Goal: Information Seeking & Learning: Find specific fact

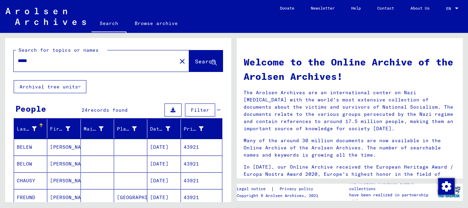
drag, startPoint x: 12, startPoint y: 61, endPoint x: 0, endPoint y: 58, distance: 12.6
click at [18, 58] on input "*****" at bounding box center [93, 60] width 151 height 7
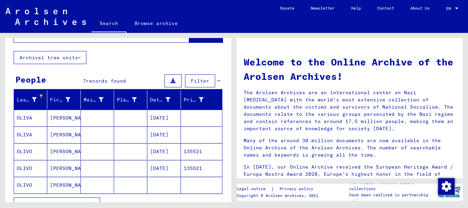
scroll to position [37, 0]
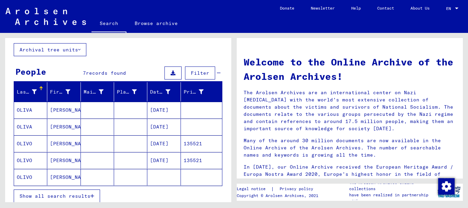
click at [83, 180] on mat-cell at bounding box center [97, 177] width 33 height 16
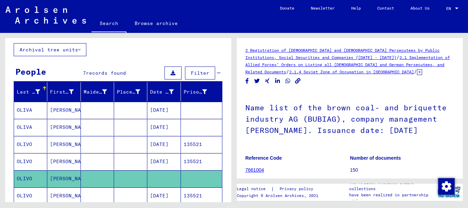
scroll to position [37, 0]
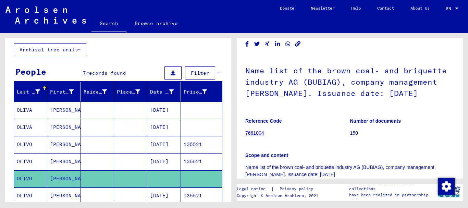
click at [79, 187] on mat-cell "[PERSON_NAME]" at bounding box center [63, 195] width 33 height 17
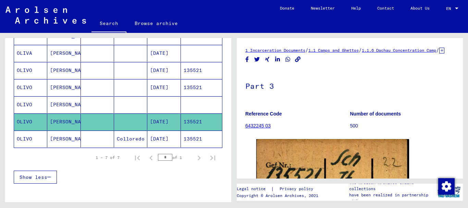
scroll to position [74, 0]
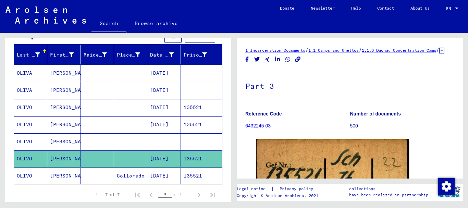
click at [153, 94] on mat-cell "[DATE]" at bounding box center [163, 90] width 33 height 17
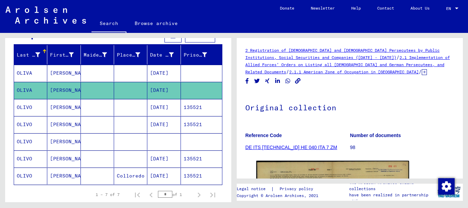
scroll to position [44, 0]
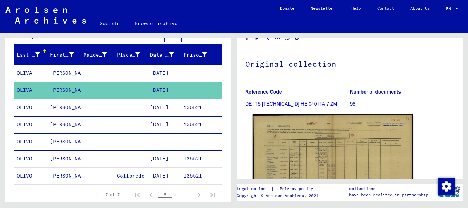
click at [325, 132] on img at bounding box center [333, 171] width 160 height 114
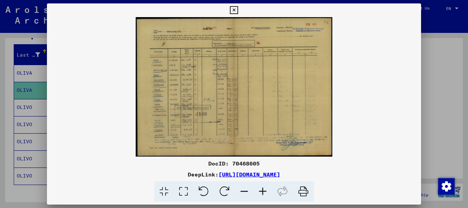
click at [263, 192] on icon at bounding box center [263, 191] width 19 height 21
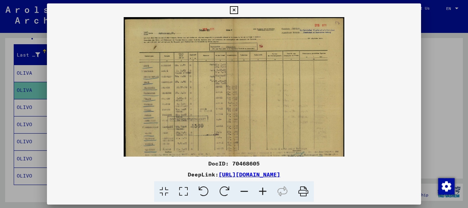
click at [263, 192] on icon at bounding box center [263, 191] width 19 height 21
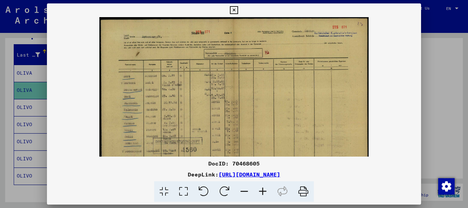
click at [263, 192] on icon at bounding box center [263, 191] width 19 height 21
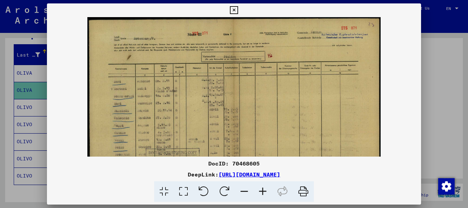
click at [263, 192] on icon at bounding box center [263, 191] width 19 height 21
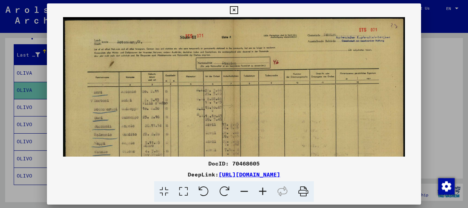
click at [263, 192] on icon at bounding box center [263, 191] width 19 height 21
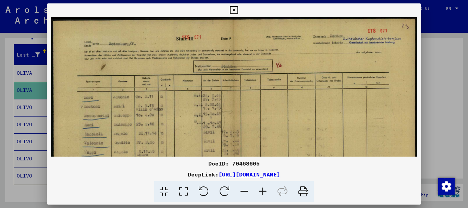
click at [263, 192] on icon at bounding box center [263, 191] width 19 height 21
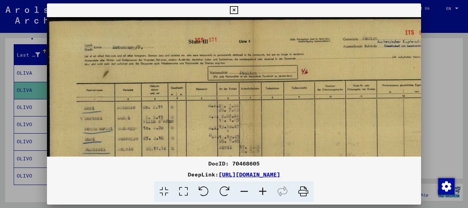
click at [263, 192] on icon at bounding box center [263, 191] width 19 height 21
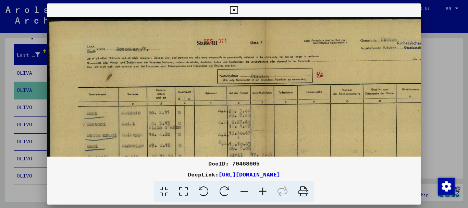
click at [263, 192] on icon at bounding box center [263, 191] width 19 height 21
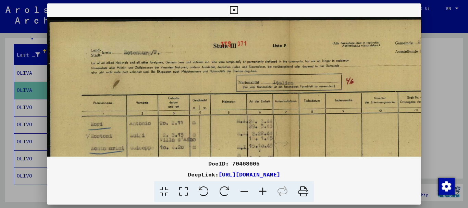
click at [263, 192] on icon at bounding box center [263, 191] width 19 height 21
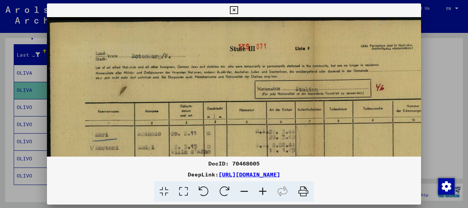
click at [262, 192] on icon at bounding box center [263, 191] width 19 height 21
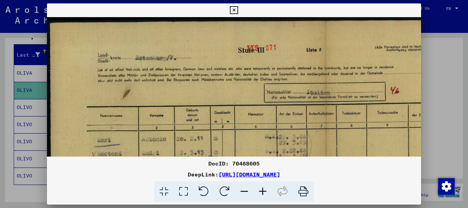
click at [0, 122] on div at bounding box center [234, 104] width 468 height 208
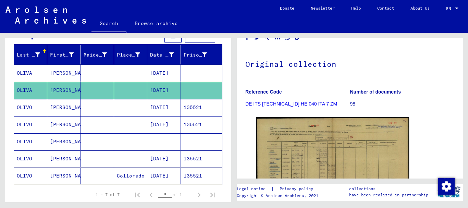
scroll to position [0, 0]
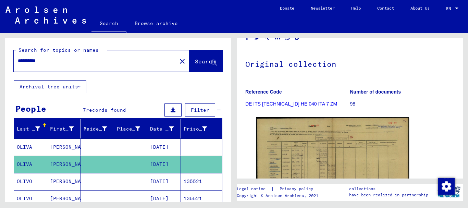
drag, startPoint x: 53, startPoint y: 61, endPoint x: 0, endPoint y: 61, distance: 53.5
click at [18, 61] on input "**********" at bounding box center [95, 60] width 155 height 7
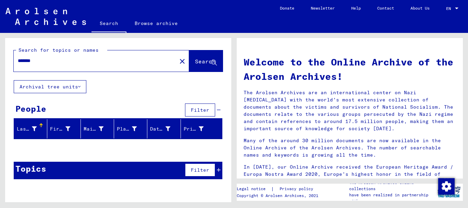
drag, startPoint x: 56, startPoint y: 61, endPoint x: 0, endPoint y: 54, distance: 56.3
click at [18, 57] on input "*******" at bounding box center [93, 60] width 151 height 7
paste input "text"
type input "****"
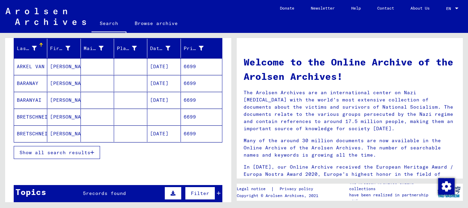
scroll to position [111, 0]
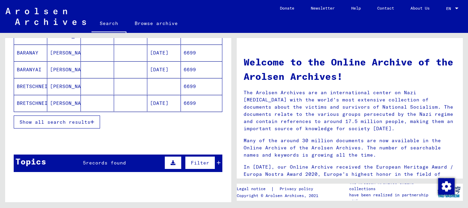
click at [61, 124] on span "Show all search results" at bounding box center [55, 122] width 71 height 6
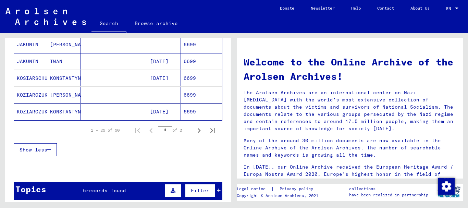
scroll to position [444, 0]
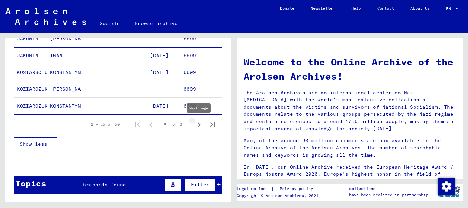
click at [198, 124] on icon "Next page" at bounding box center [199, 125] width 10 height 10
type input "*"
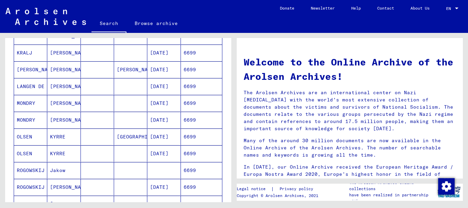
scroll to position [0, 0]
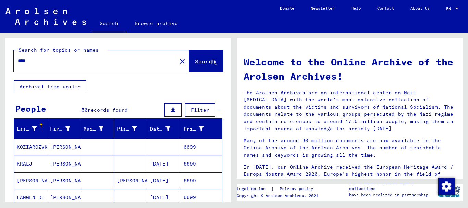
drag, startPoint x: 34, startPoint y: 60, endPoint x: 5, endPoint y: 64, distance: 28.8
click at [18, 59] on input "****" at bounding box center [93, 60] width 151 height 7
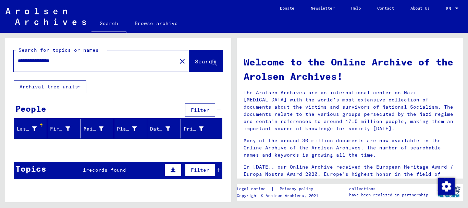
click at [116, 175] on div "Topics 1 records found Filter" at bounding box center [118, 170] width 209 height 17
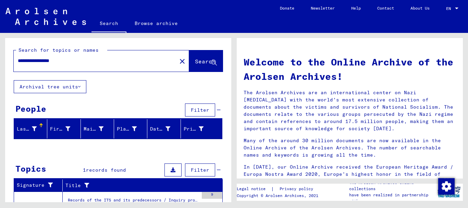
drag, startPoint x: 42, startPoint y: 61, endPoint x: 156, endPoint y: 61, distance: 113.4
click at [156, 61] on input "**********" at bounding box center [93, 60] width 151 height 7
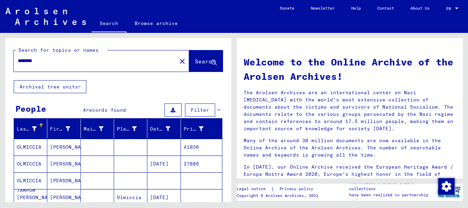
click at [46, 146] on mat-cell "OLMICCIA" at bounding box center [30, 147] width 33 height 16
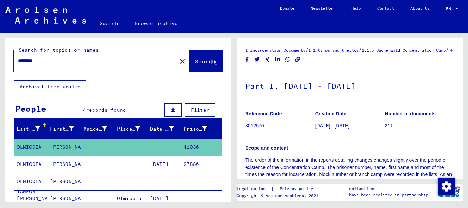
scroll to position [111, 0]
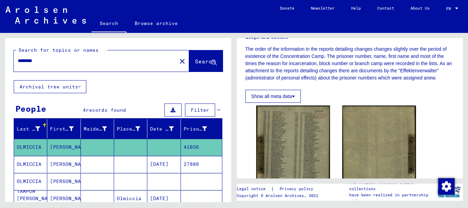
click at [43, 166] on mat-cell "OLMICCIA" at bounding box center [30, 164] width 33 height 17
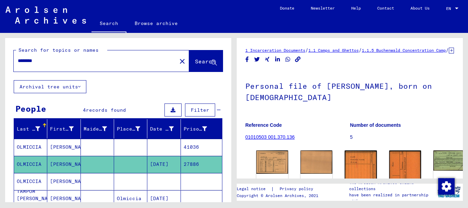
scroll to position [75, 0]
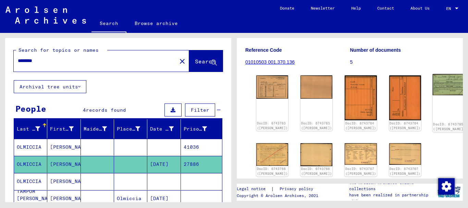
click at [433, 86] on img at bounding box center [450, 84] width 34 height 21
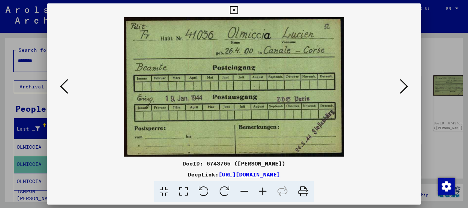
click at [406, 88] on icon at bounding box center [404, 86] width 8 height 16
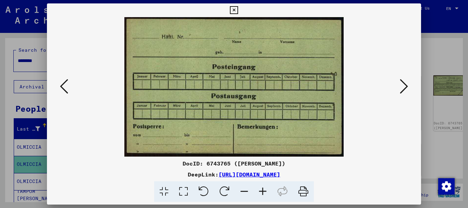
click at [406, 88] on icon at bounding box center [404, 86] width 8 height 16
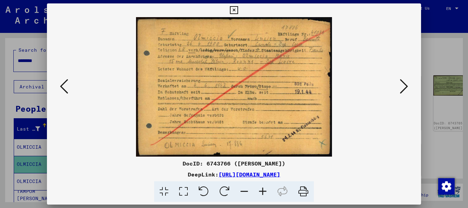
click at [406, 88] on icon at bounding box center [404, 86] width 8 height 16
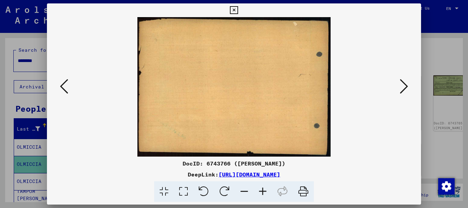
click at [65, 92] on icon at bounding box center [64, 86] width 8 height 16
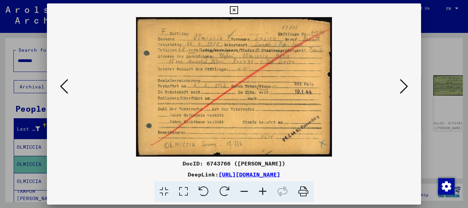
click at [8, 100] on div at bounding box center [234, 104] width 468 height 208
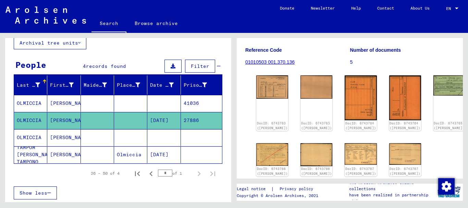
scroll to position [74, 0]
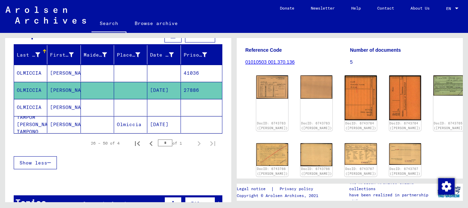
click at [195, 73] on mat-cell "41036" at bounding box center [201, 73] width 41 height 17
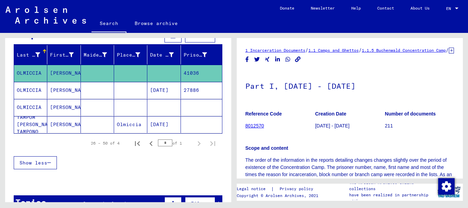
click at [70, 92] on mat-cell "[PERSON_NAME]" at bounding box center [63, 90] width 33 height 17
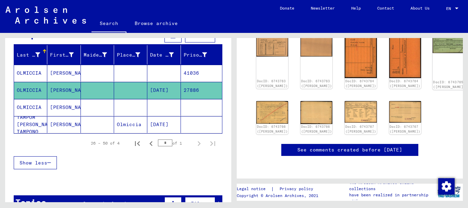
scroll to position [57, 0]
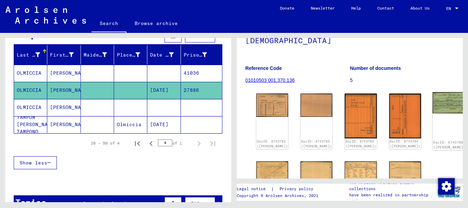
click at [433, 108] on img at bounding box center [450, 102] width 34 height 21
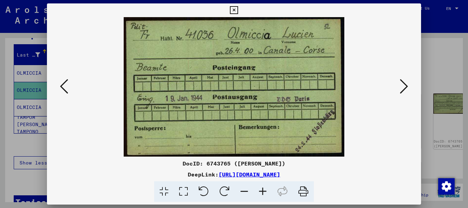
click at [3, 119] on div at bounding box center [234, 104] width 468 height 208
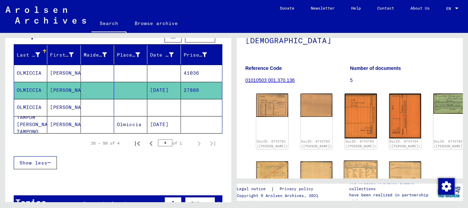
click at [344, 169] on img at bounding box center [361, 171] width 34 height 23
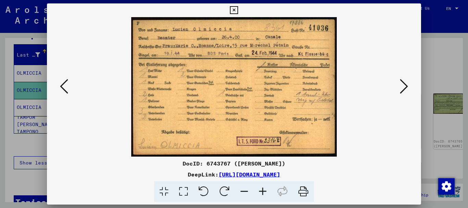
click at [25, 143] on div at bounding box center [234, 104] width 468 height 208
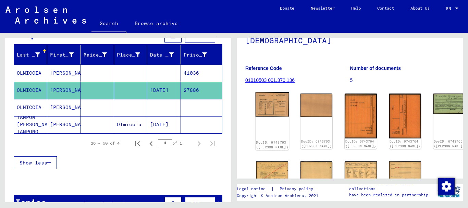
click at [271, 108] on img at bounding box center [273, 104] width 34 height 24
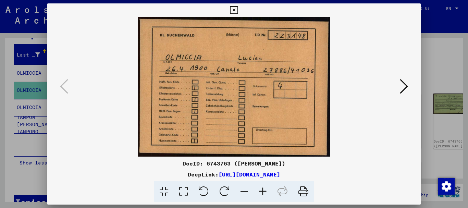
click at [405, 86] on icon at bounding box center [404, 86] width 8 height 16
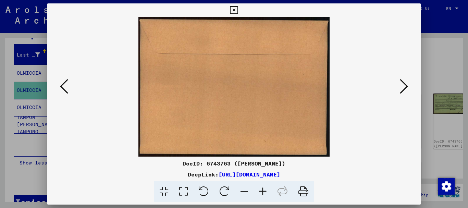
click at [405, 86] on icon at bounding box center [404, 86] width 8 height 16
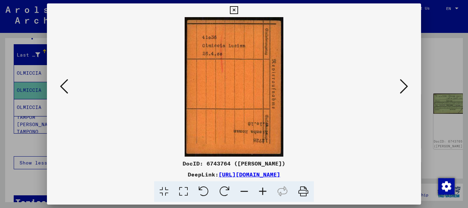
click at [408, 82] on icon at bounding box center [404, 86] width 8 height 16
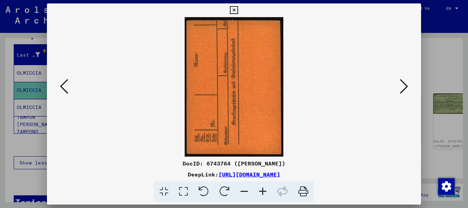
click at [408, 82] on icon at bounding box center [404, 86] width 8 height 16
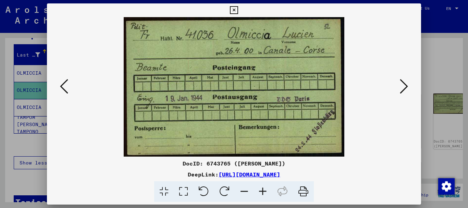
click at [408, 82] on icon at bounding box center [404, 86] width 8 height 16
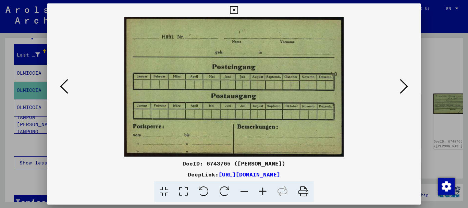
click at [408, 82] on icon at bounding box center [404, 86] width 8 height 16
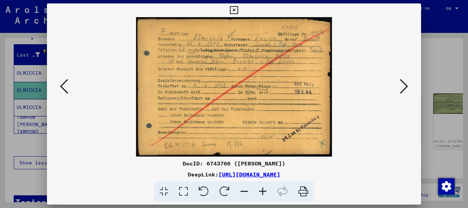
click at [408, 82] on icon at bounding box center [404, 86] width 8 height 16
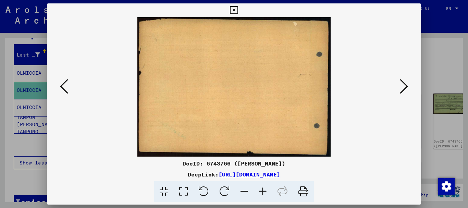
click at [408, 82] on icon at bounding box center [404, 86] width 8 height 16
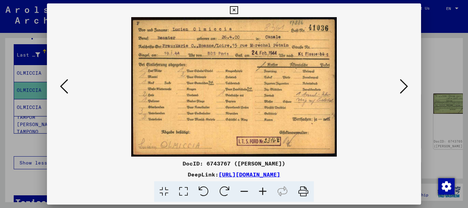
click at [408, 82] on icon at bounding box center [404, 86] width 8 height 16
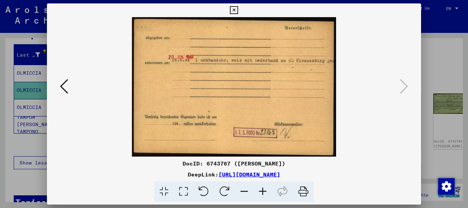
drag, startPoint x: 26, startPoint y: 123, endPoint x: 31, endPoint y: 130, distance: 8.3
click at [26, 124] on div at bounding box center [234, 104] width 468 height 208
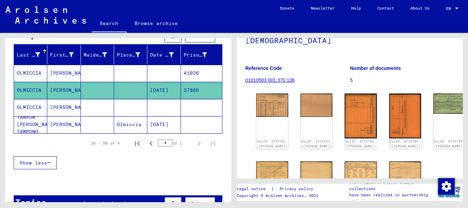
scroll to position [0, 0]
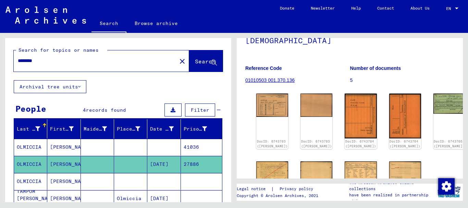
click at [18, 60] on input "********" at bounding box center [95, 60] width 155 height 7
paste input "text"
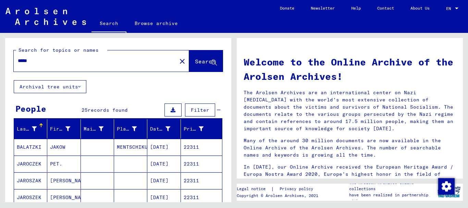
scroll to position [74, 0]
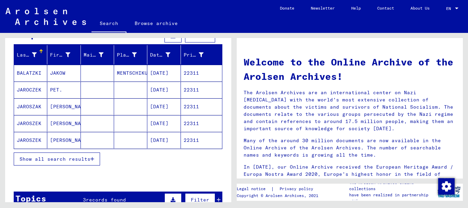
click at [31, 160] on span "Show all search results" at bounding box center [55, 159] width 71 height 6
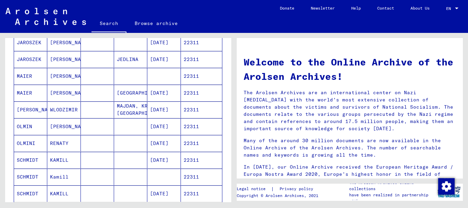
click at [27, 130] on mat-cell "OLMIN" at bounding box center [30, 126] width 33 height 16
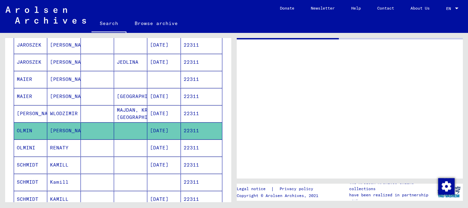
scroll to position [224, 0]
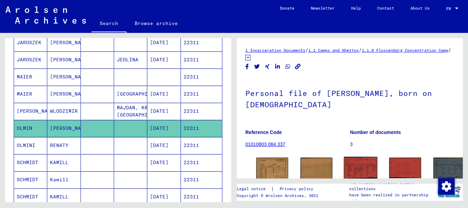
click at [344, 157] on img at bounding box center [361, 168] width 34 height 22
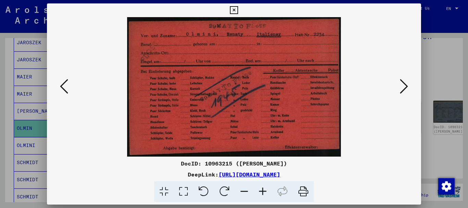
click at [21, 90] on div at bounding box center [234, 104] width 468 height 208
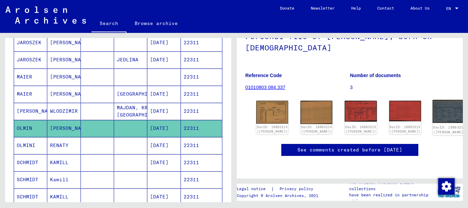
click at [433, 100] on img at bounding box center [450, 111] width 34 height 23
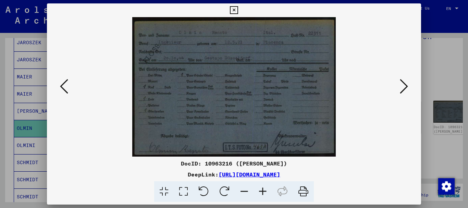
click at [1, 92] on div at bounding box center [234, 104] width 468 height 208
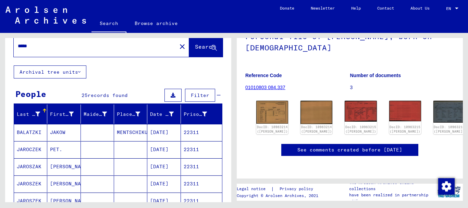
scroll to position [0, 0]
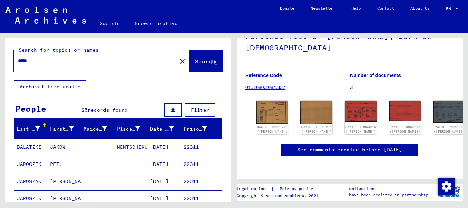
click at [18, 62] on input "*****" at bounding box center [95, 60] width 155 height 7
paste input "text"
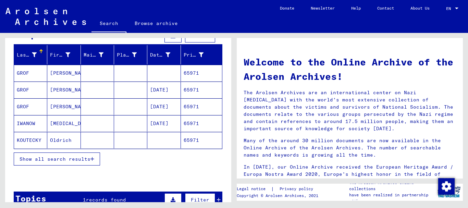
click at [52, 159] on span "Show all search results" at bounding box center [55, 159] width 71 height 6
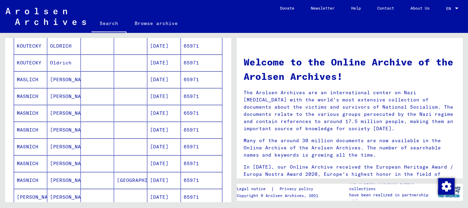
click at [27, 81] on mat-cell "MASLICH" at bounding box center [30, 79] width 33 height 16
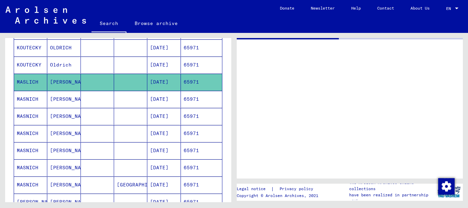
scroll to position [187, 0]
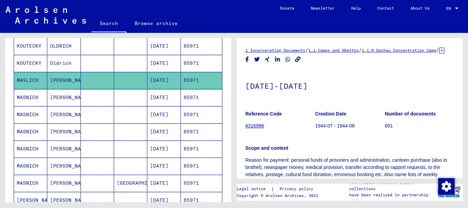
click at [27, 115] on mat-cell "MASNICH" at bounding box center [30, 114] width 33 height 17
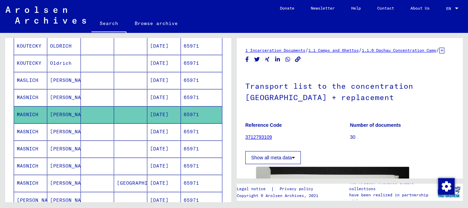
click at [31, 133] on mat-cell "MASNICH" at bounding box center [30, 131] width 33 height 17
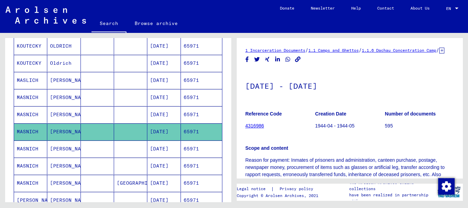
click at [41, 155] on mat-cell "MASNICH" at bounding box center [30, 149] width 33 height 17
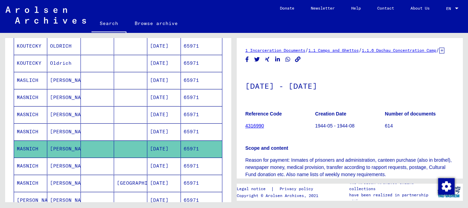
click at [37, 167] on mat-cell "MASNICH" at bounding box center [30, 166] width 33 height 17
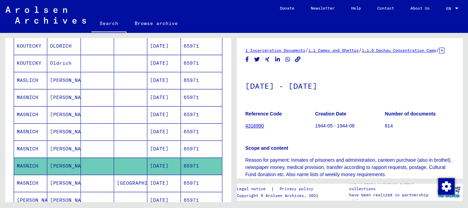
click at [38, 98] on mat-cell "MASNICH" at bounding box center [30, 97] width 33 height 17
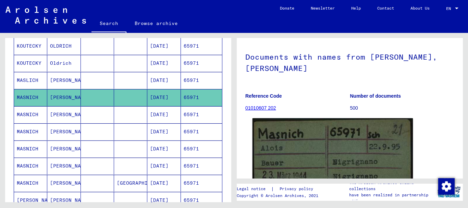
scroll to position [103, 0]
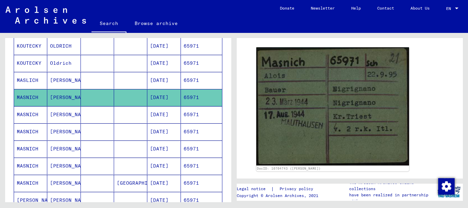
click at [41, 113] on mat-cell "MASNICH" at bounding box center [30, 114] width 33 height 17
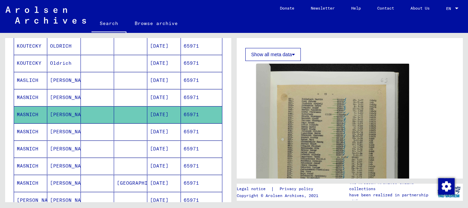
click at [49, 98] on mat-cell "[PERSON_NAME]" at bounding box center [63, 97] width 33 height 17
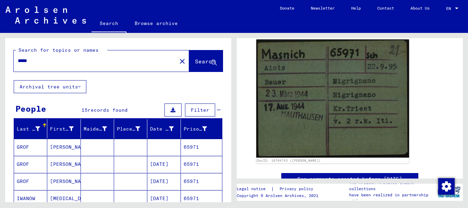
click at [18, 58] on input "*****" at bounding box center [95, 60] width 155 height 7
paste input "text"
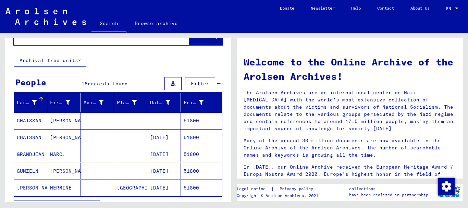
scroll to position [37, 0]
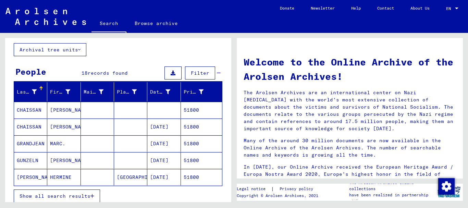
click at [36, 127] on mat-cell "CHAISSAN" at bounding box center [30, 127] width 33 height 16
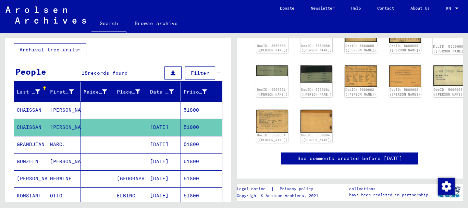
scroll to position [74, 0]
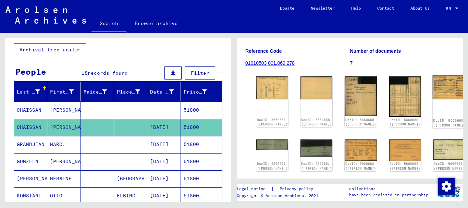
click at [433, 90] on img at bounding box center [450, 87] width 34 height 24
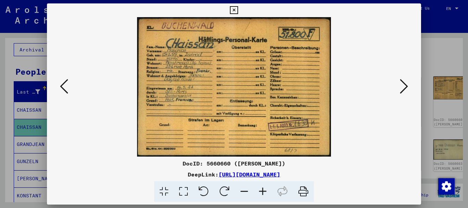
click at [403, 87] on icon at bounding box center [404, 86] width 8 height 16
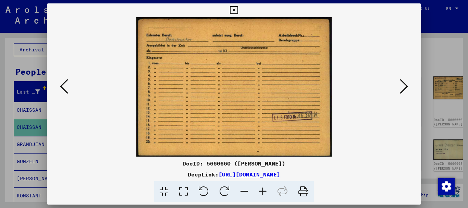
click at [408, 86] on icon at bounding box center [404, 86] width 8 height 16
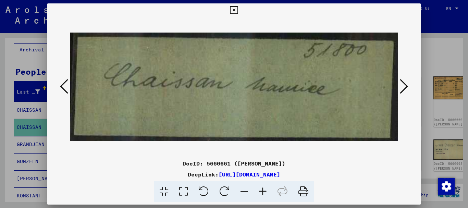
click at [408, 87] on icon at bounding box center [404, 86] width 8 height 16
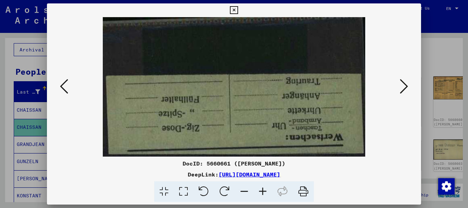
click at [407, 87] on icon at bounding box center [404, 86] width 8 height 16
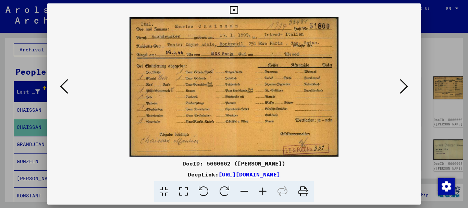
click at [407, 87] on icon at bounding box center [404, 86] width 8 height 16
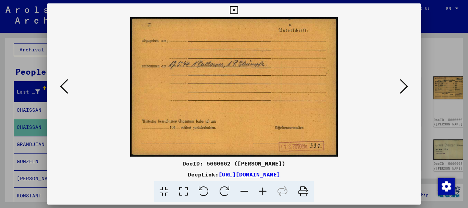
click at [406, 88] on icon at bounding box center [404, 86] width 8 height 16
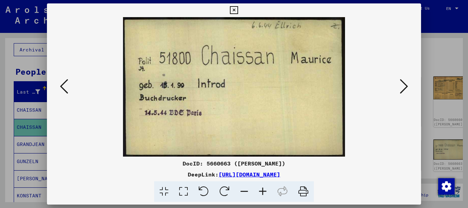
click at [406, 88] on icon at bounding box center [404, 86] width 8 height 16
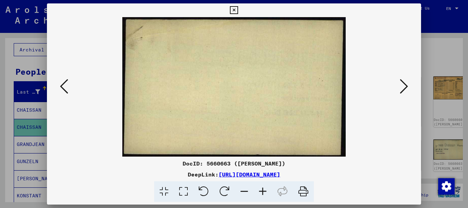
click at [406, 88] on icon at bounding box center [404, 86] width 8 height 16
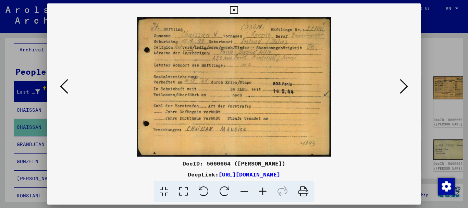
click at [4, 111] on div at bounding box center [234, 104] width 468 height 208
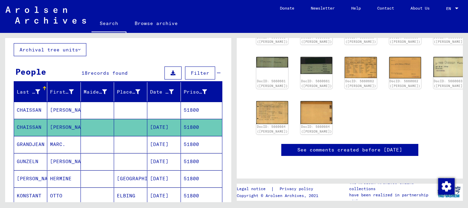
scroll to position [137, 0]
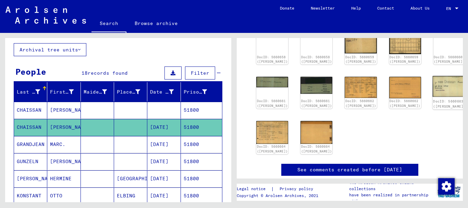
click at [433, 87] on img at bounding box center [450, 86] width 34 height 21
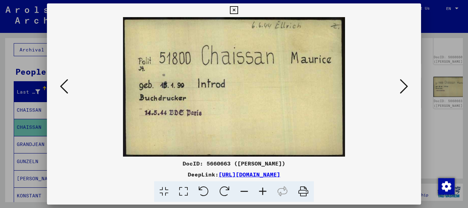
click at [41, 158] on div at bounding box center [234, 104] width 468 height 208
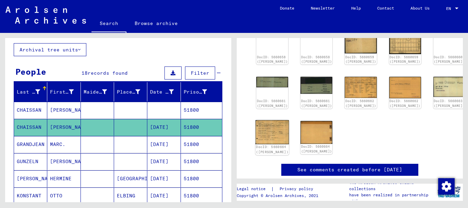
click at [263, 132] on img at bounding box center [273, 132] width 34 height 24
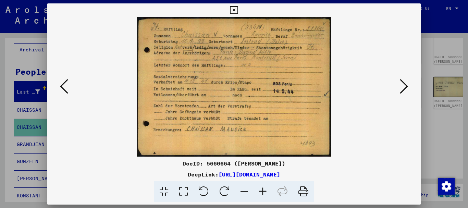
click at [9, 152] on div at bounding box center [234, 104] width 468 height 208
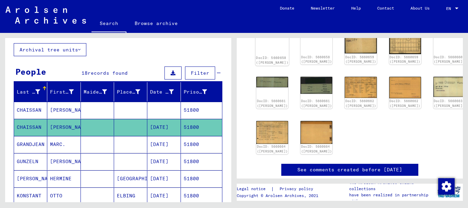
scroll to position [26, 0]
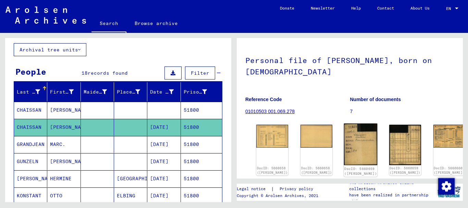
click at [344, 140] on img at bounding box center [361, 145] width 34 height 42
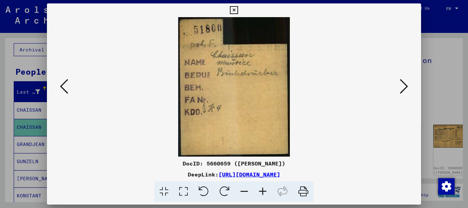
click at [404, 87] on icon at bounding box center [404, 86] width 8 height 16
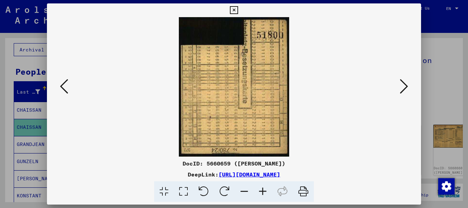
click at [405, 86] on icon at bounding box center [404, 86] width 8 height 16
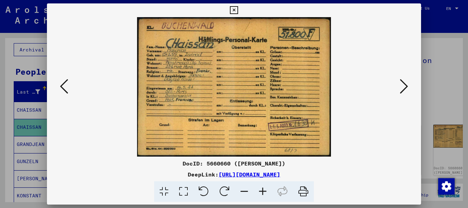
click at [403, 86] on icon at bounding box center [404, 86] width 8 height 16
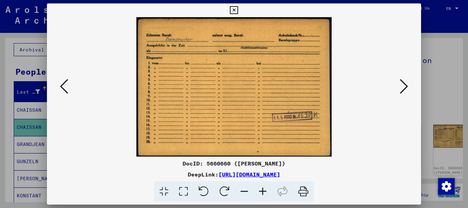
click at [404, 86] on icon at bounding box center [404, 86] width 8 height 16
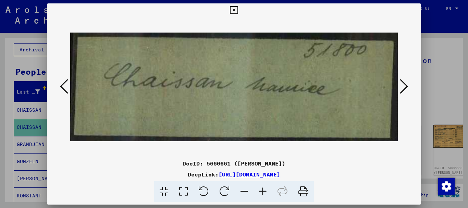
click at [404, 86] on icon at bounding box center [404, 86] width 8 height 16
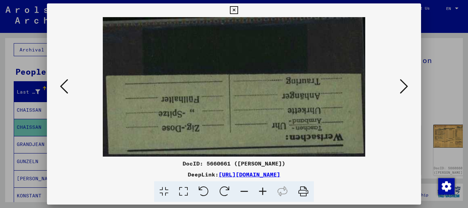
click at [404, 86] on icon at bounding box center [404, 86] width 8 height 16
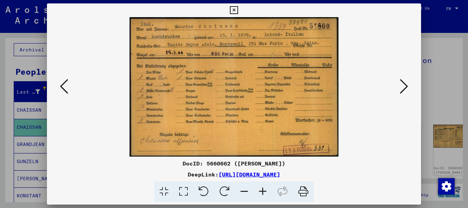
click at [408, 87] on icon at bounding box center [404, 86] width 8 height 16
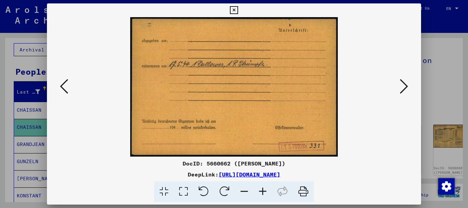
click at [408, 87] on icon at bounding box center [404, 86] width 8 height 16
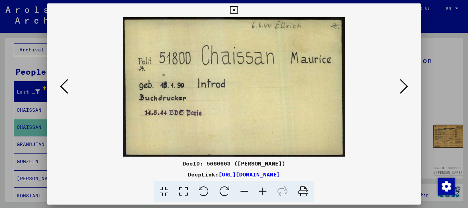
click at [408, 87] on icon at bounding box center [404, 86] width 8 height 16
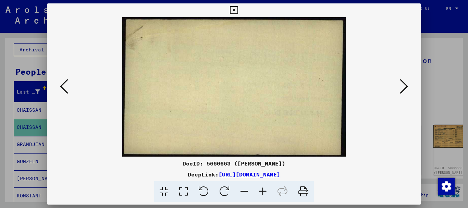
click at [408, 87] on icon at bounding box center [404, 86] width 8 height 16
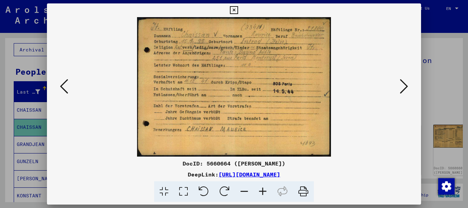
drag, startPoint x: 28, startPoint y: 70, endPoint x: 32, endPoint y: 69, distance: 3.8
click at [29, 70] on div at bounding box center [234, 104] width 468 height 208
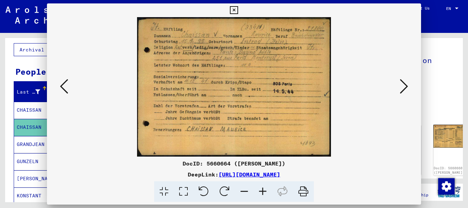
scroll to position [0, 0]
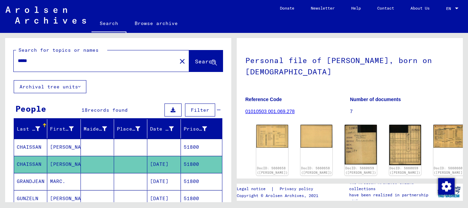
drag, startPoint x: 38, startPoint y: 61, endPoint x: 0, endPoint y: 58, distance: 37.8
click at [18, 58] on input "*****" at bounding box center [95, 60] width 155 height 7
paste input "text"
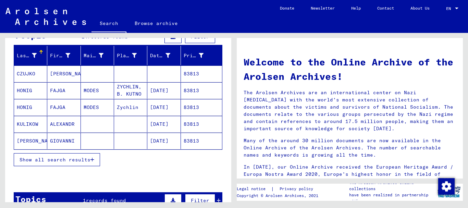
scroll to position [74, 0]
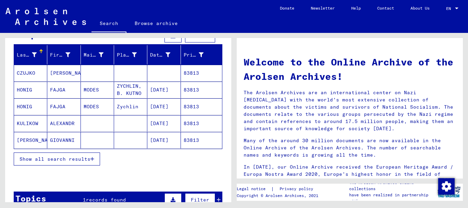
click at [58, 158] on span "Show all search results" at bounding box center [55, 159] width 71 height 6
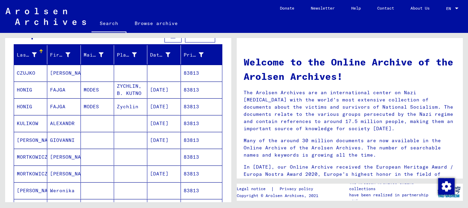
click at [42, 141] on mat-cell "[PERSON_NAME]" at bounding box center [30, 140] width 33 height 16
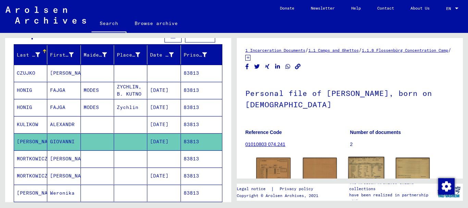
scroll to position [38, 0]
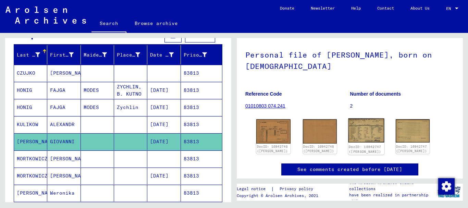
click at [366, 126] on img at bounding box center [367, 131] width 36 height 24
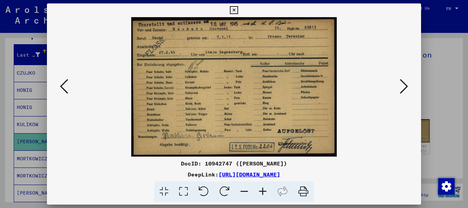
click at [25, 112] on div at bounding box center [234, 104] width 468 height 208
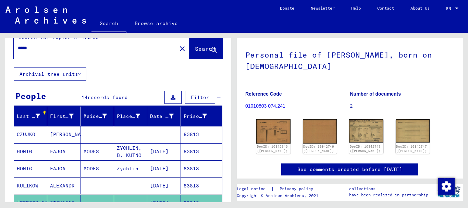
scroll to position [0, 0]
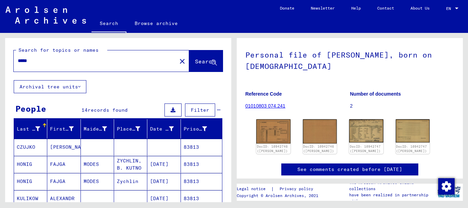
drag, startPoint x: 38, startPoint y: 61, endPoint x: 0, endPoint y: 57, distance: 38.3
click at [18, 57] on input "*****" at bounding box center [95, 60] width 155 height 7
paste input "***"
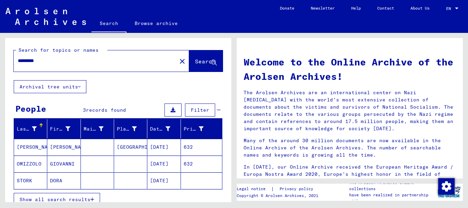
click at [40, 165] on mat-cell "OMIZZOLO" at bounding box center [30, 164] width 33 height 16
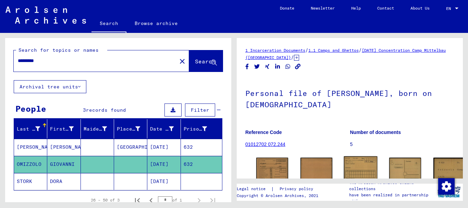
click at [344, 156] on img at bounding box center [361, 167] width 34 height 23
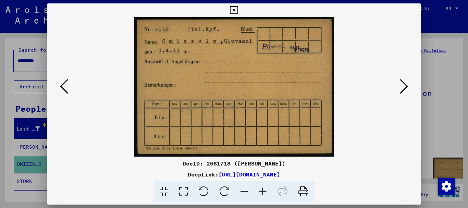
scroll to position [74, 0]
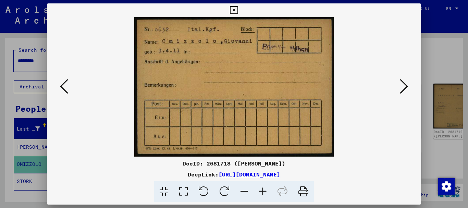
click at [0, 106] on div at bounding box center [234, 104] width 468 height 208
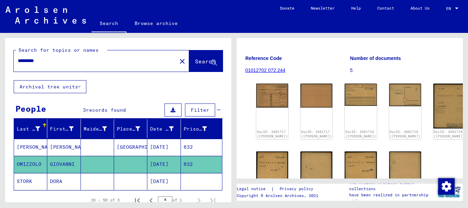
click at [133, 89] on div "Search for topics or names ********* close Search Archival tree units People 3 …" at bounding box center [118, 156] width 226 height 237
click at [18, 61] on input "*********" at bounding box center [95, 60] width 155 height 7
paste input "text"
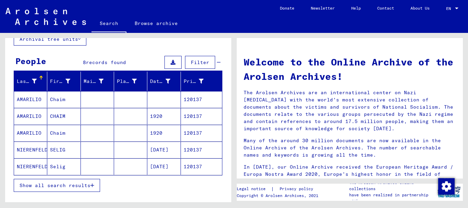
scroll to position [74, 0]
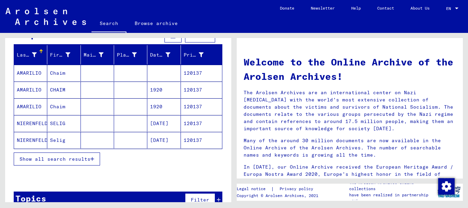
click at [59, 154] on button "Show all search results" at bounding box center [57, 159] width 86 height 13
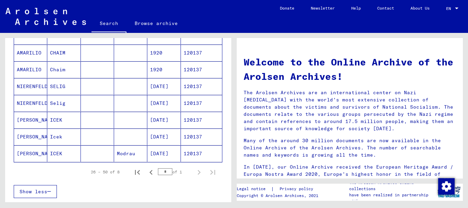
scroll to position [0, 0]
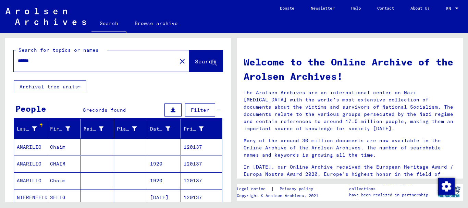
drag, startPoint x: 42, startPoint y: 61, endPoint x: 0, endPoint y: 61, distance: 42.5
click at [18, 61] on input "******" at bounding box center [93, 60] width 151 height 7
type input "**********"
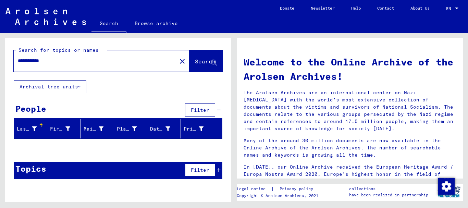
click at [206, 59] on span "Search" at bounding box center [205, 61] width 21 height 7
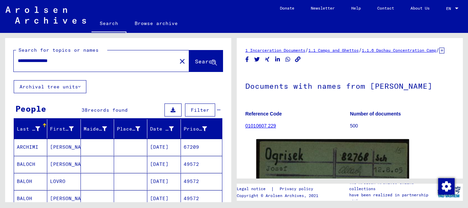
scroll to position [111, 0]
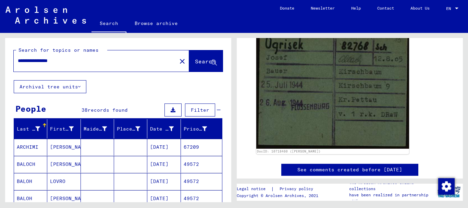
drag, startPoint x: 29, startPoint y: 60, endPoint x: 0, endPoint y: 56, distance: 29.8
click at [18, 57] on input "**********" at bounding box center [95, 60] width 155 height 7
paste input "text"
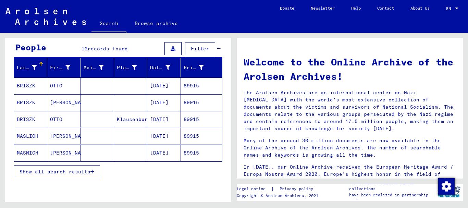
scroll to position [74, 0]
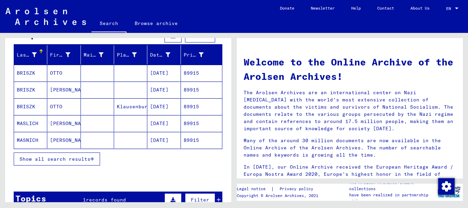
drag, startPoint x: 59, startPoint y: 157, endPoint x: 45, endPoint y: 142, distance: 20.7
click at [58, 157] on span "Show all search results" at bounding box center [55, 159] width 71 height 6
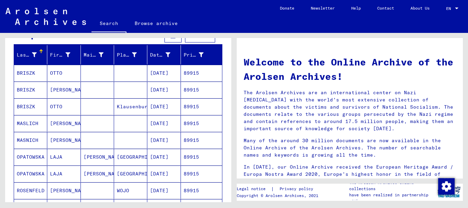
click at [30, 126] on mat-cell "MASLICH" at bounding box center [30, 123] width 33 height 16
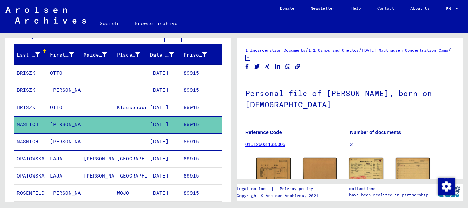
scroll to position [45, 0]
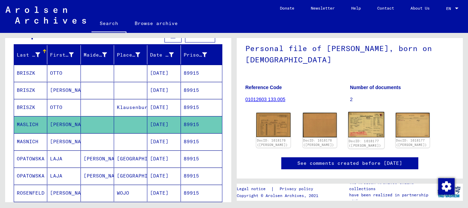
click at [368, 122] on img at bounding box center [367, 125] width 36 height 26
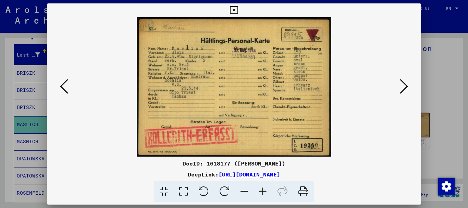
click at [261, 192] on icon at bounding box center [263, 191] width 19 height 21
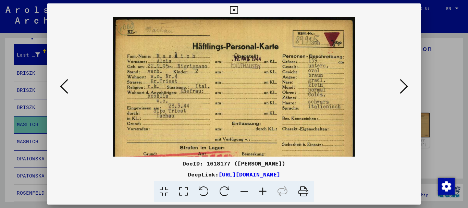
click at [260, 194] on icon at bounding box center [263, 191] width 19 height 21
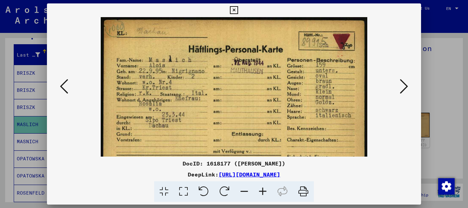
click at [407, 87] on icon at bounding box center [404, 86] width 8 height 16
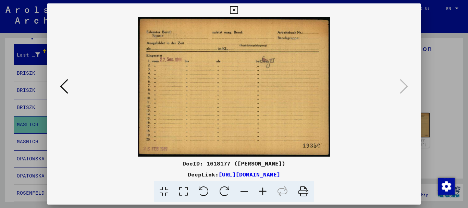
click at [442, 89] on div at bounding box center [234, 104] width 468 height 208
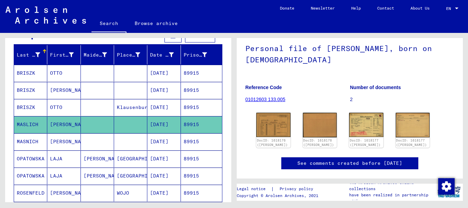
click at [45, 138] on mat-cell "MASNICH" at bounding box center [30, 141] width 33 height 17
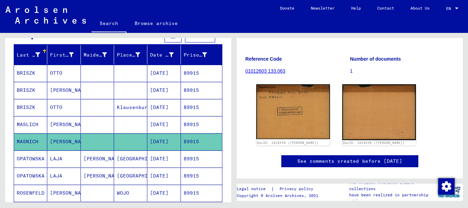
scroll to position [74, 0]
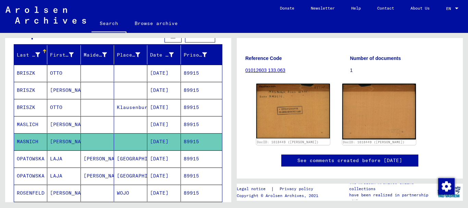
click at [57, 126] on mat-cell "[PERSON_NAME]" at bounding box center [63, 124] width 33 height 17
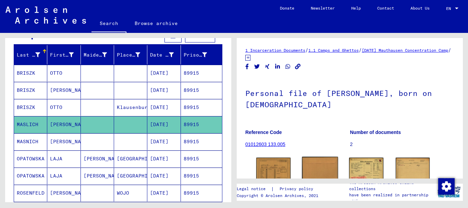
scroll to position [70, 0]
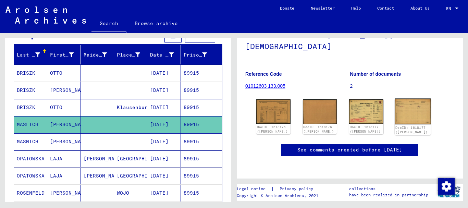
click at [405, 99] on img at bounding box center [413, 112] width 36 height 26
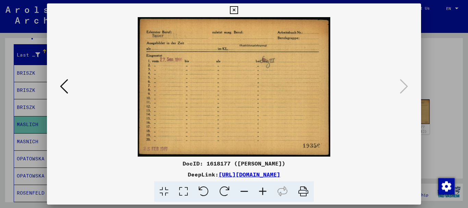
click at [17, 74] on div at bounding box center [234, 104] width 468 height 208
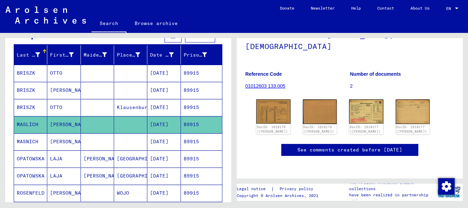
scroll to position [0, 0]
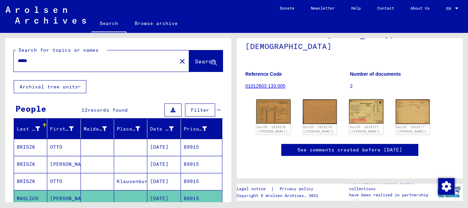
drag, startPoint x: 45, startPoint y: 60, endPoint x: 3, endPoint y: 61, distance: 41.5
click at [18, 61] on input "*****" at bounding box center [95, 60] width 155 height 7
paste input "*"
type input "******"
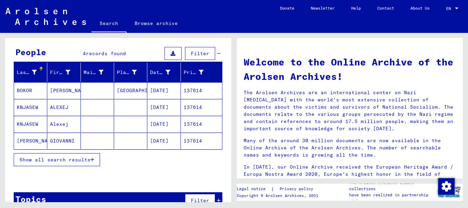
scroll to position [72, 0]
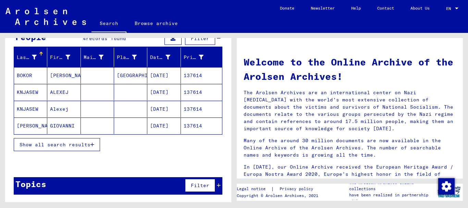
click at [50, 144] on span "Show all search results" at bounding box center [55, 145] width 71 height 6
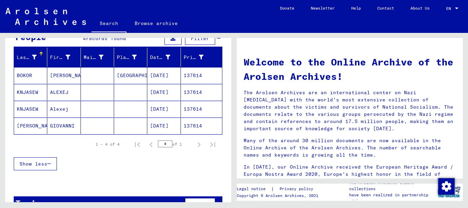
click at [40, 129] on mat-cell "[PERSON_NAME]" at bounding box center [30, 126] width 33 height 16
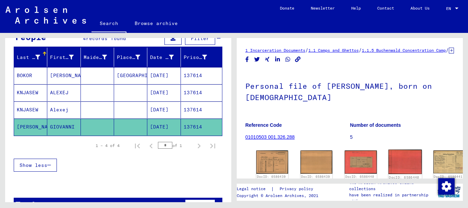
scroll to position [101, 0]
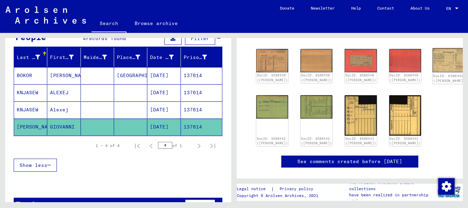
click at [433, 65] on img at bounding box center [450, 60] width 34 height 24
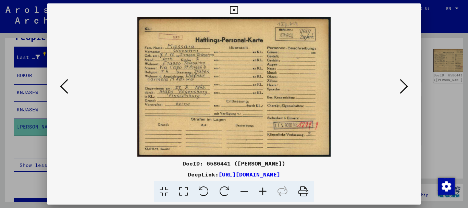
click at [266, 192] on icon at bounding box center [263, 191] width 19 height 21
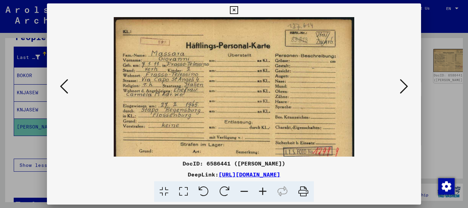
click at [266, 192] on icon at bounding box center [263, 191] width 19 height 21
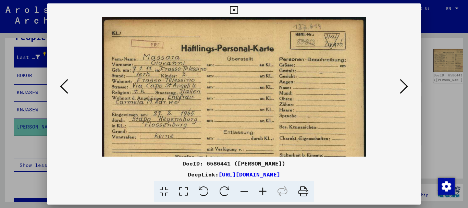
click at [266, 192] on icon at bounding box center [263, 191] width 19 height 21
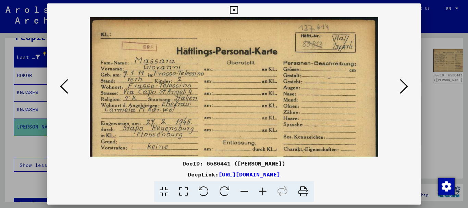
click at [315, 88] on img at bounding box center [234, 121] width 288 height 208
click at [406, 86] on icon at bounding box center [404, 86] width 8 height 16
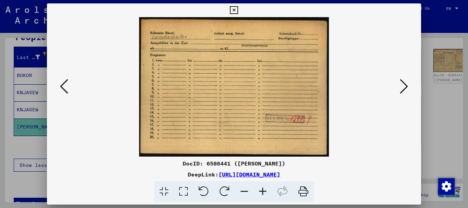
click at [406, 86] on icon at bounding box center [404, 86] width 8 height 16
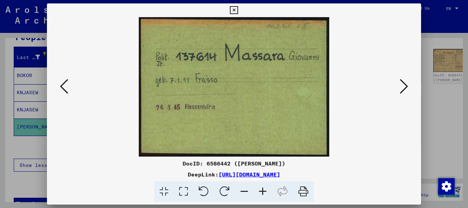
click at [406, 86] on icon at bounding box center [404, 86] width 8 height 16
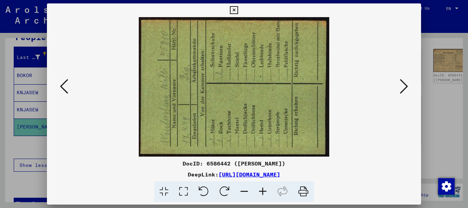
click at [65, 87] on icon at bounding box center [64, 86] width 8 height 16
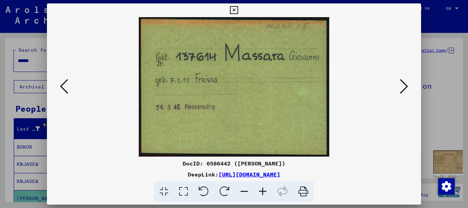
scroll to position [101, 0]
